Goal: Find contact information: Find contact information

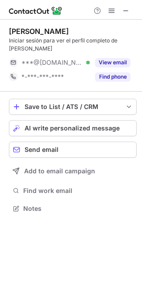
scroll to position [202, 142]
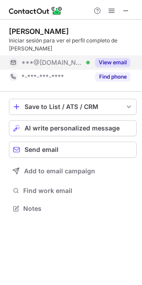
click at [102, 62] on button "View email" at bounding box center [112, 62] width 35 height 9
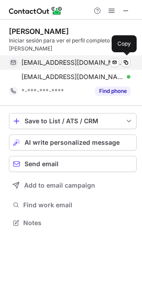
scroll to position [217, 142]
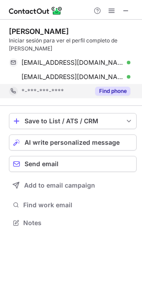
click at [106, 87] on button "Find phone" at bounding box center [112, 91] width 35 height 9
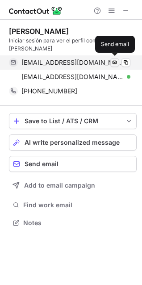
click at [115, 62] on span at bounding box center [114, 62] width 7 height 7
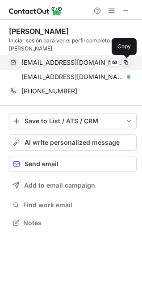
click at [126, 62] on span at bounding box center [125, 62] width 7 height 7
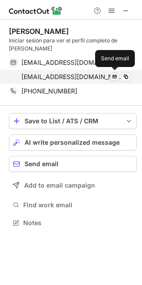
click at [113, 77] on span at bounding box center [114, 76] width 7 height 7
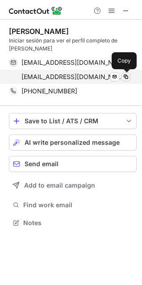
click at [126, 76] on span at bounding box center [125, 76] width 7 height 7
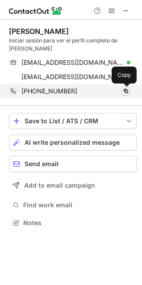
click at [127, 89] on span at bounding box center [125, 91] width 7 height 7
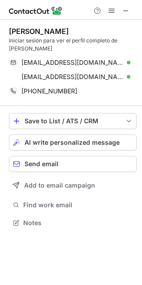
drag, startPoint x: 9, startPoint y: 33, endPoint x: 66, endPoint y: 29, distance: 56.8
click at [66, 29] on div "rodrigo bolanos" at bounding box center [73, 31] width 128 height 9
copy div "rodrigo bolanos"
